Goal: Check status: Check status

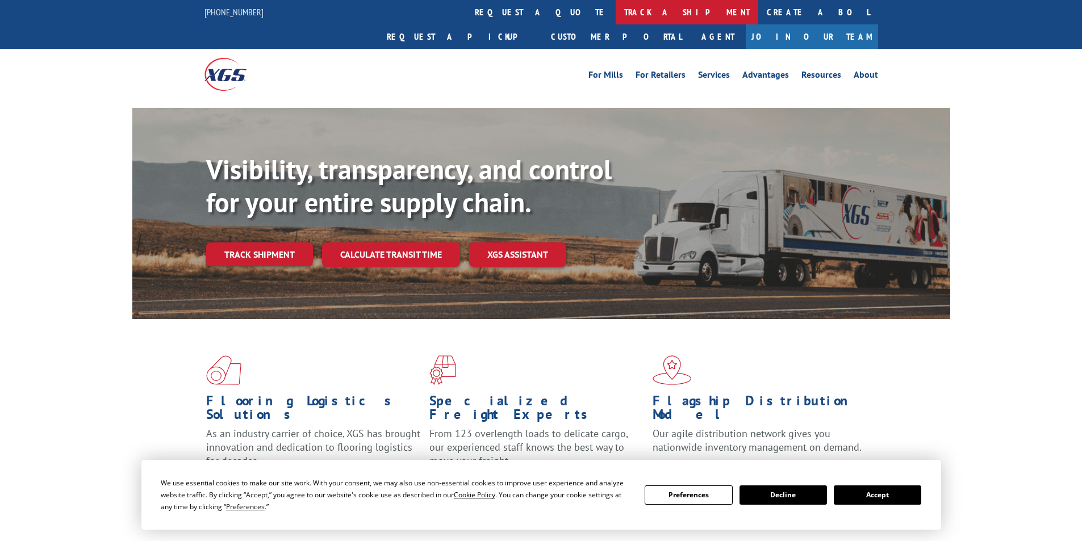
click at [616, 17] on link "track a shipment" at bounding box center [687, 12] width 143 height 24
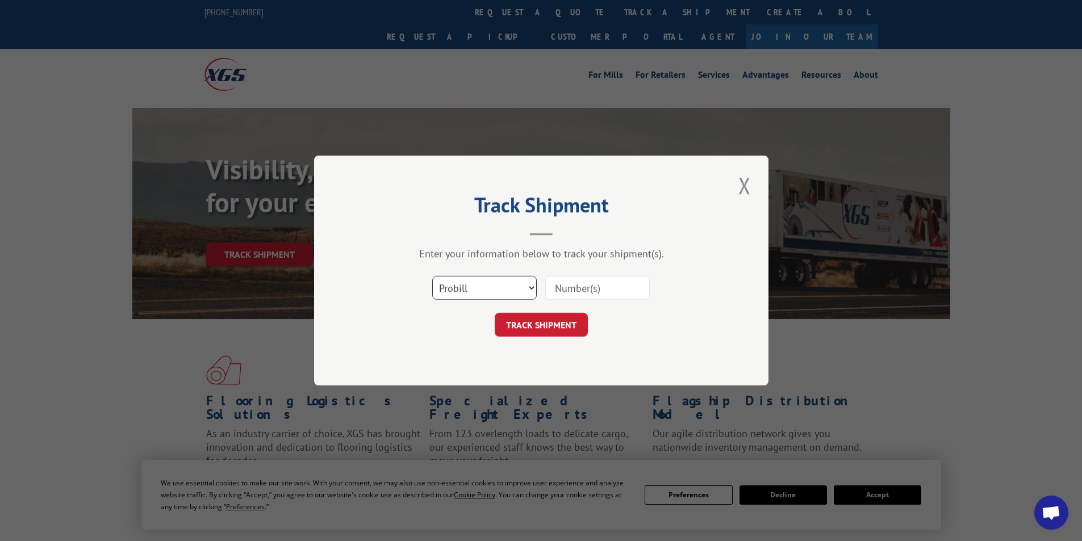
click at [463, 291] on select "Select category... Probill BOL PO" at bounding box center [484, 288] width 104 height 24
click at [432, 276] on select "Select category... Probill BOL PO" at bounding box center [484, 288] width 104 height 24
click at [476, 283] on select "Select category... Probill BOL PO" at bounding box center [484, 288] width 104 height 24
select select "bol"
click at [432, 276] on select "Select category... Probill BOL PO" at bounding box center [484, 288] width 104 height 24
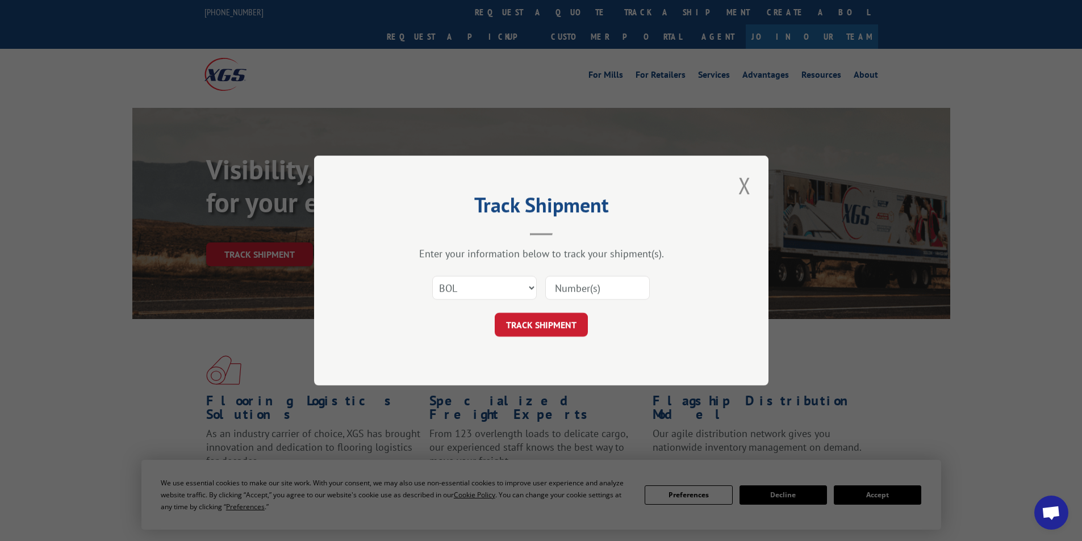
paste input "4818951"
type input "4818951"
click at [526, 328] on button "TRACK SHIPMENT" at bounding box center [541, 325] width 93 height 24
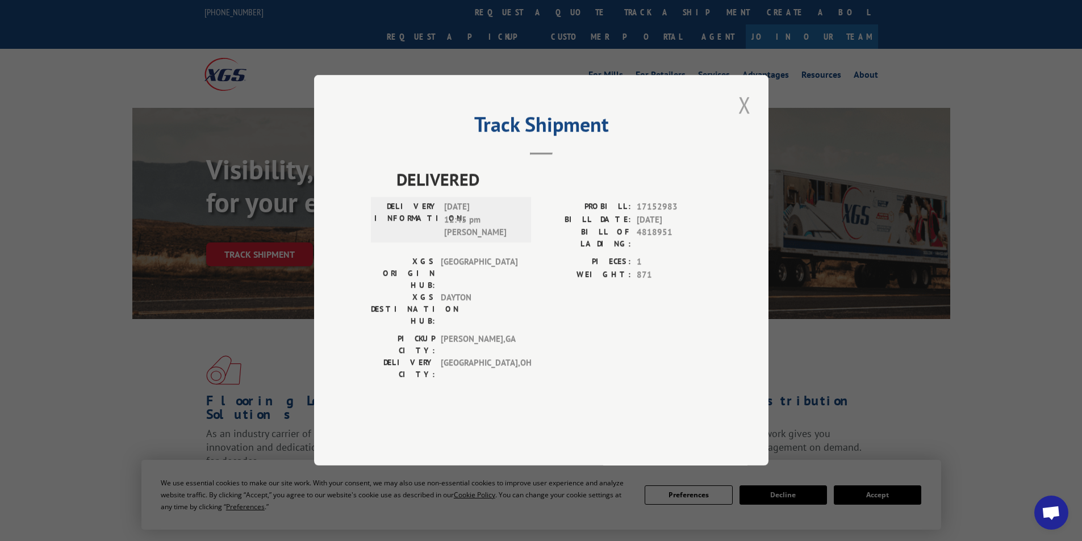
click at [747, 120] on button "Close modal" at bounding box center [744, 104] width 19 height 31
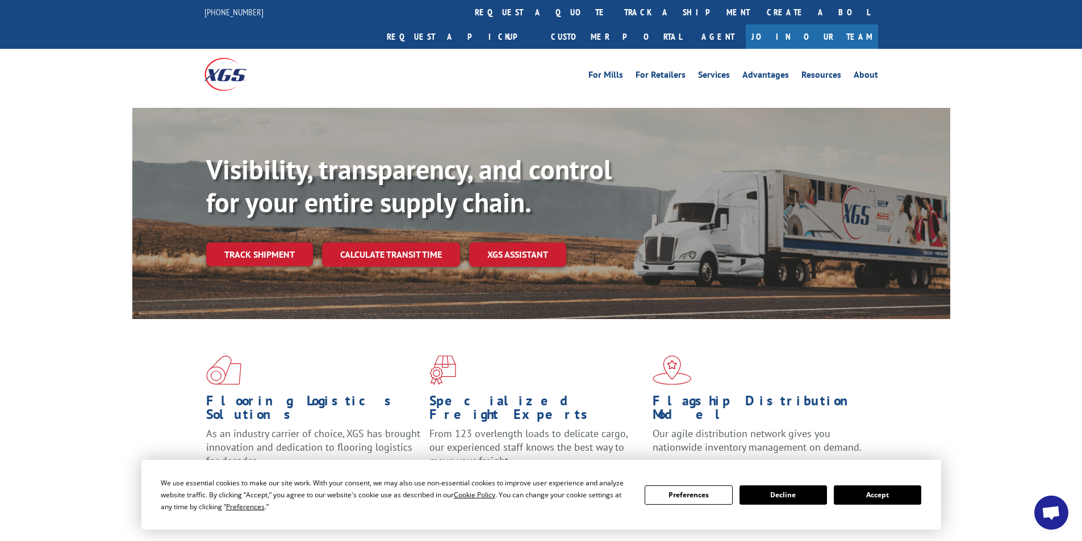
drag, startPoint x: 535, startPoint y: 13, endPoint x: 531, endPoint y: 29, distance: 16.5
click at [616, 13] on link "track a shipment" at bounding box center [687, 12] width 143 height 24
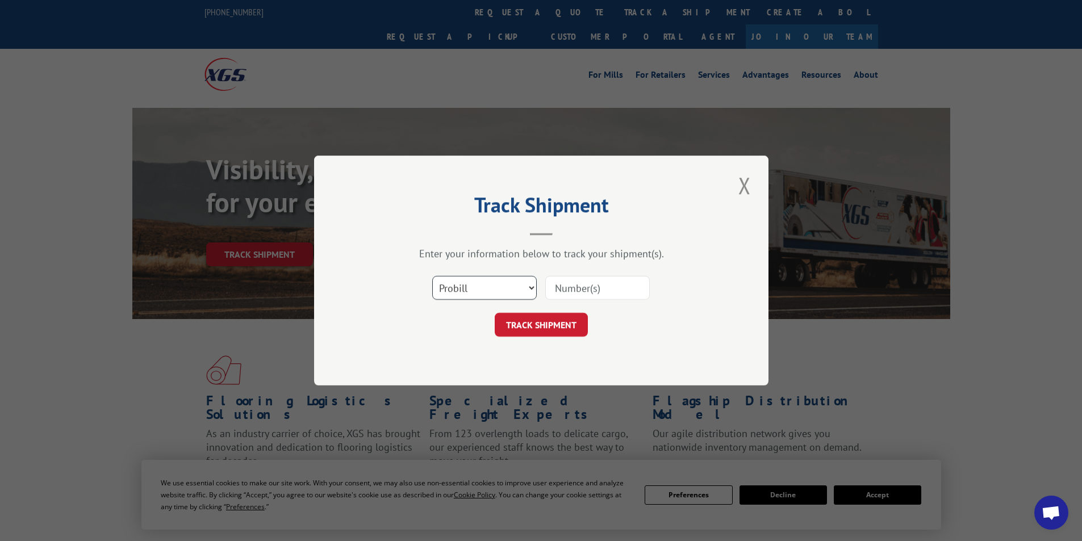
drag, startPoint x: 454, startPoint y: 290, endPoint x: 456, endPoint y: 297, distance: 7.0
click at [454, 290] on select "Select category... Probill BOL PO" at bounding box center [484, 288] width 104 height 24
select select "bol"
click at [432, 276] on select "Select category... Probill BOL PO" at bounding box center [484, 288] width 104 height 24
paste input "4818951"
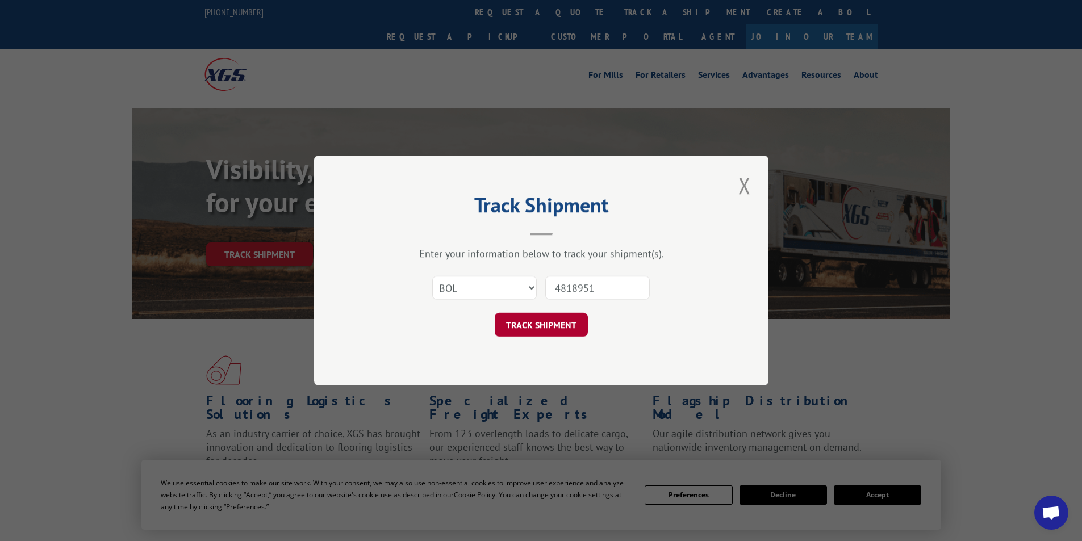
type input "4818951"
click at [547, 330] on button "TRACK SHIPMENT" at bounding box center [541, 325] width 93 height 24
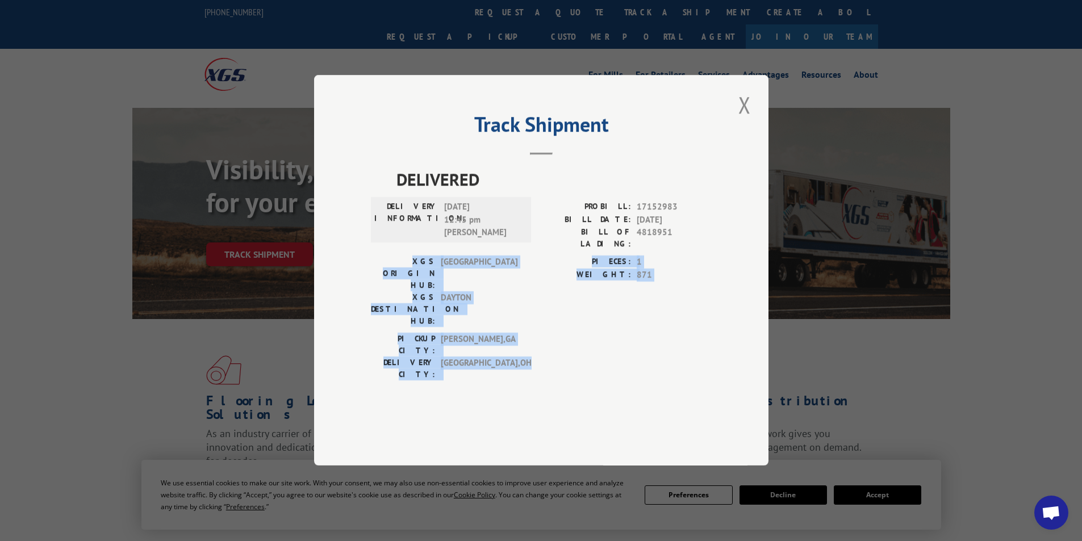
drag, startPoint x: 369, startPoint y: 284, endPoint x: 496, endPoint y: 342, distance: 139.8
click at [496, 342] on div "Track Shipment DELIVERED DELIVERY INFORMATION: [DATE] 12:45 pm [PERSON_NAME] PR…" at bounding box center [541, 270] width 454 height 391
copy div "XGS ORIGIN HUB: TUNNEL HILL XGS DESTINATION HUB: [GEOGRAPHIC_DATA] PIECES: 1 WE…"
click at [743, 120] on button "Close modal" at bounding box center [744, 104] width 19 height 31
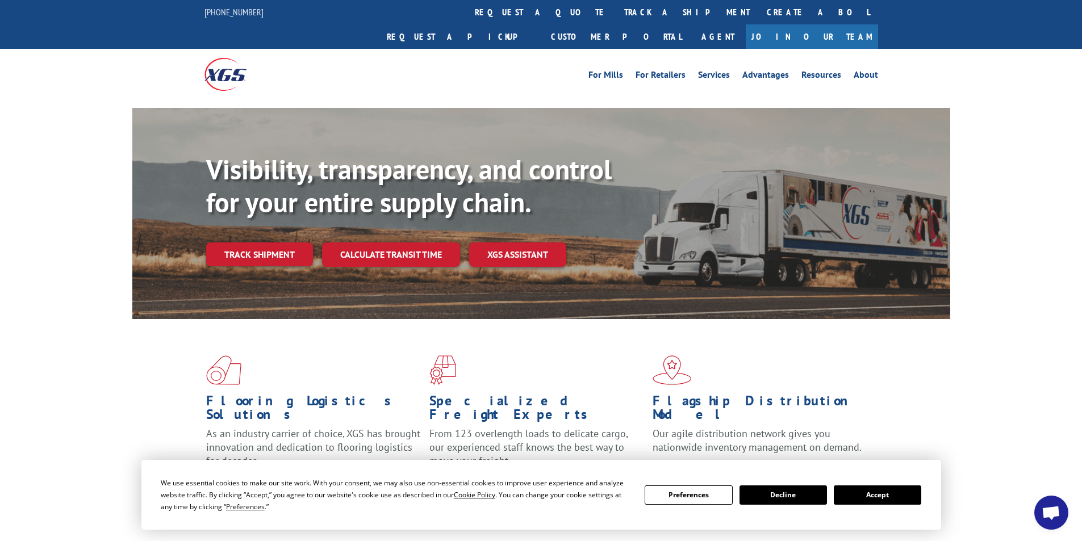
click at [616, 12] on link "track a shipment" at bounding box center [687, 12] width 143 height 24
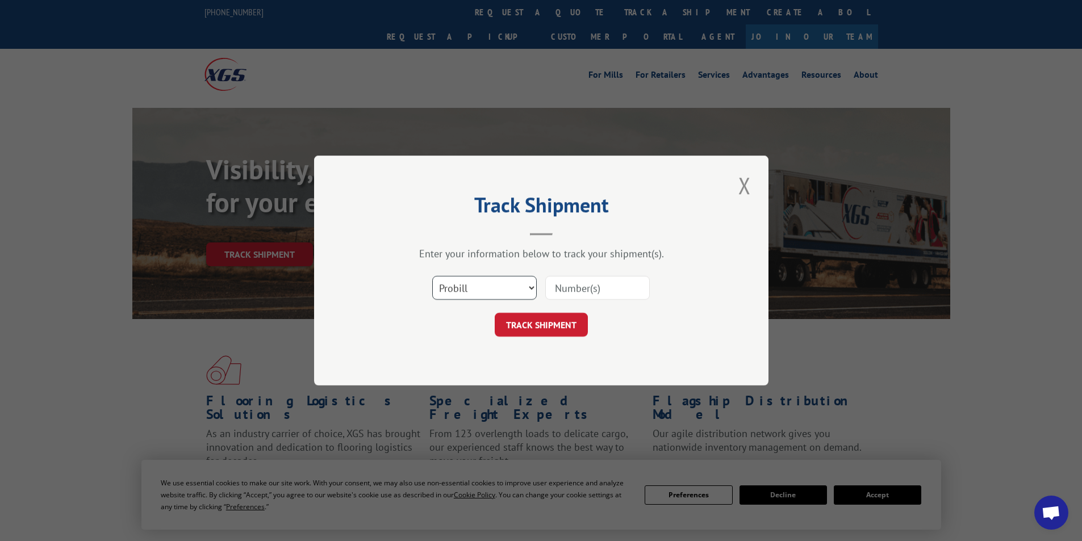
click at [462, 294] on select "Select category... Probill BOL PO" at bounding box center [484, 288] width 104 height 24
select select "bol"
click at [432, 276] on select "Select category... Probill BOL PO" at bounding box center [484, 288] width 104 height 24
paste input "XGS ORIGIN HUB: TUNNEL HILL XGS DESTINATION HUB: [GEOGRAPHIC_DATA] PIECES: 1 WE…"
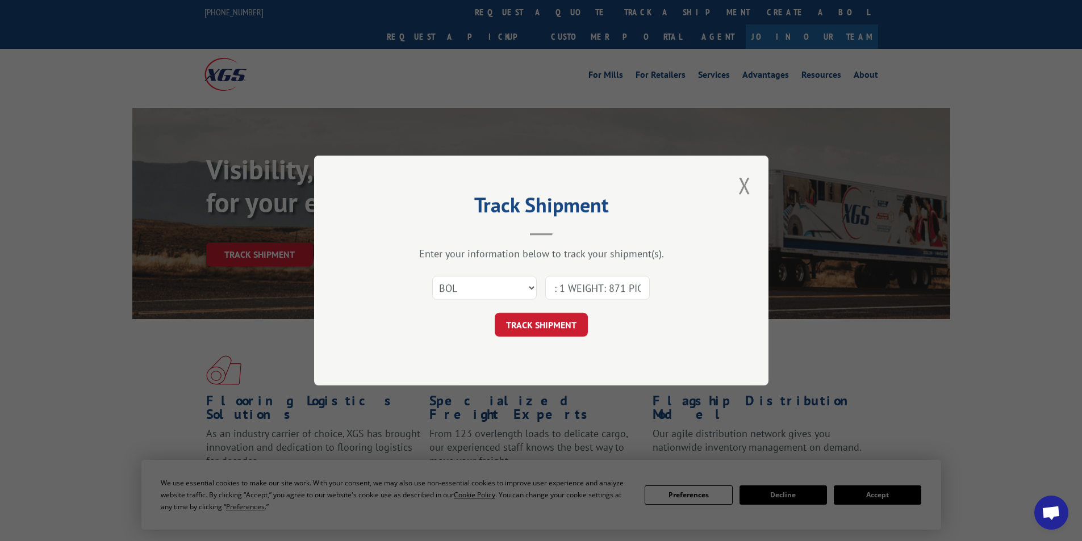
drag, startPoint x: 641, startPoint y: 286, endPoint x: 545, endPoint y: 285, distance: 96.5
click at [545, 285] on div "Select category... Probill BOL PO XGS ORIGIN HUB: TUNNEL HILL XGS DESTINATION H…" at bounding box center [541, 287] width 341 height 37
type input "XGS ORIGIN HUB: TUNNEL HILL XGS DESTINATION HUB: DA"
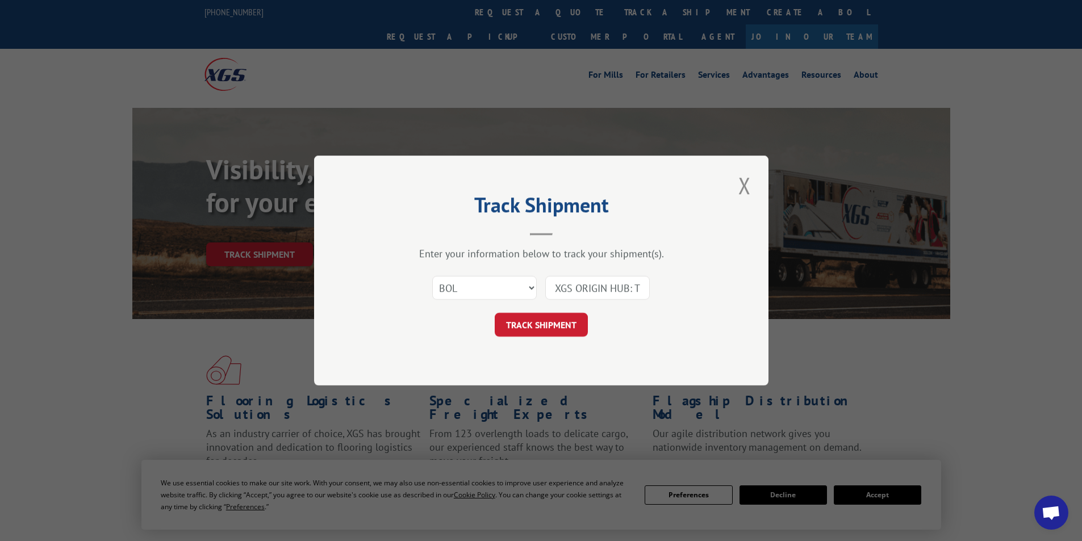
drag, startPoint x: 643, startPoint y: 288, endPoint x: 534, endPoint y: 283, distance: 109.2
click at [534, 283] on div "Select category... Probill BOL PO XGS ORIGIN HUB: TUNNEL HILL XGS DESTINATION H…" at bounding box center [541, 287] width 341 height 37
paste input "4818951"
type input "4818951"
drag, startPoint x: 530, startPoint y: 312, endPoint x: 521, endPoint y: 330, distance: 20.3
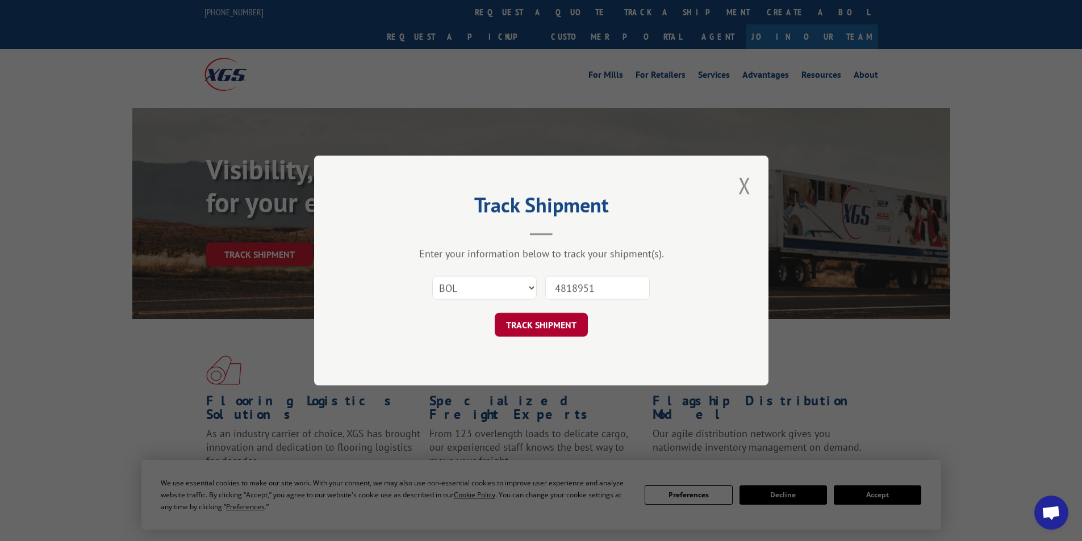
click at [530, 312] on form "Select category... Probill BOL PO 4818951 TRACK SHIPMENT" at bounding box center [541, 303] width 341 height 68
click at [521, 326] on button "TRACK SHIPMENT" at bounding box center [541, 325] width 93 height 24
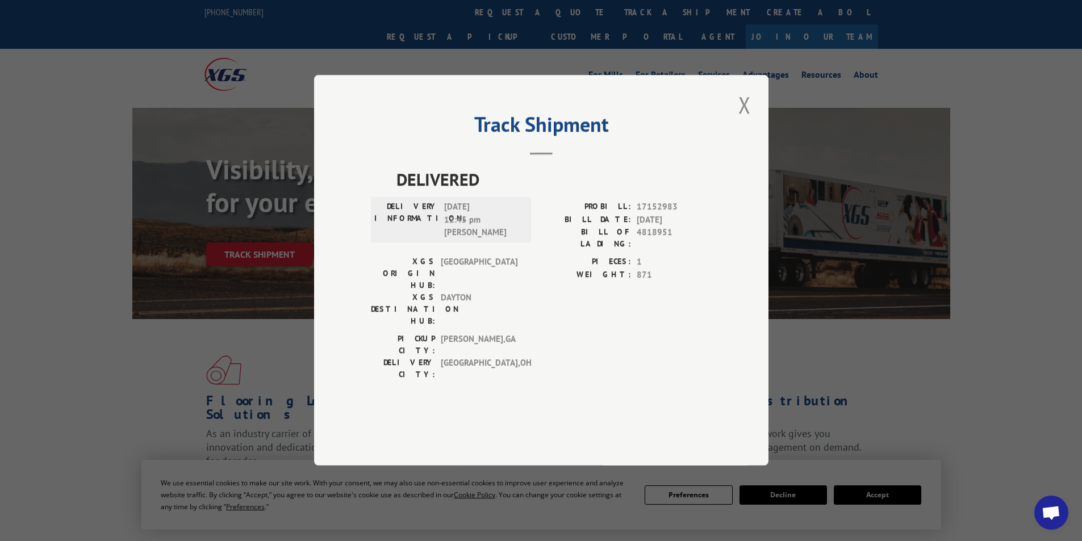
click at [747, 120] on button "Close modal" at bounding box center [744, 104] width 19 height 31
